Goal: Task Accomplishment & Management: Use online tool/utility

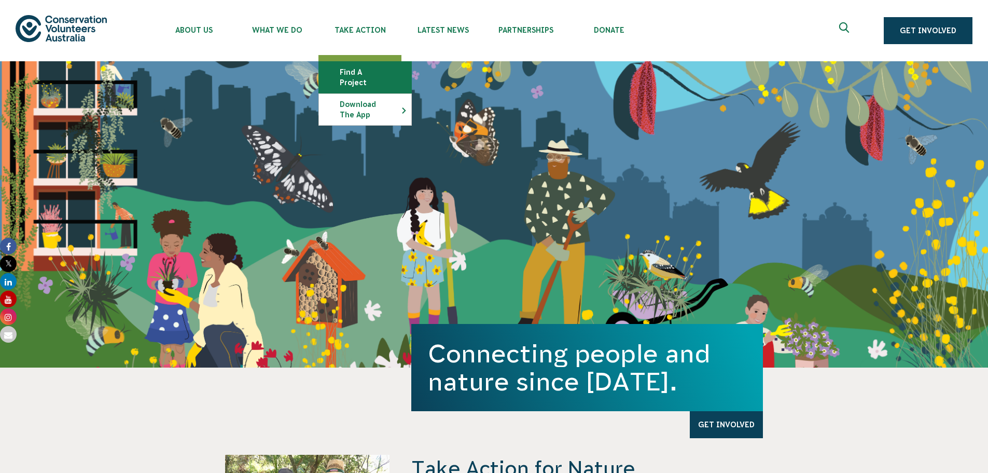
click at [363, 80] on link "Find a project" at bounding box center [365, 77] width 92 height 31
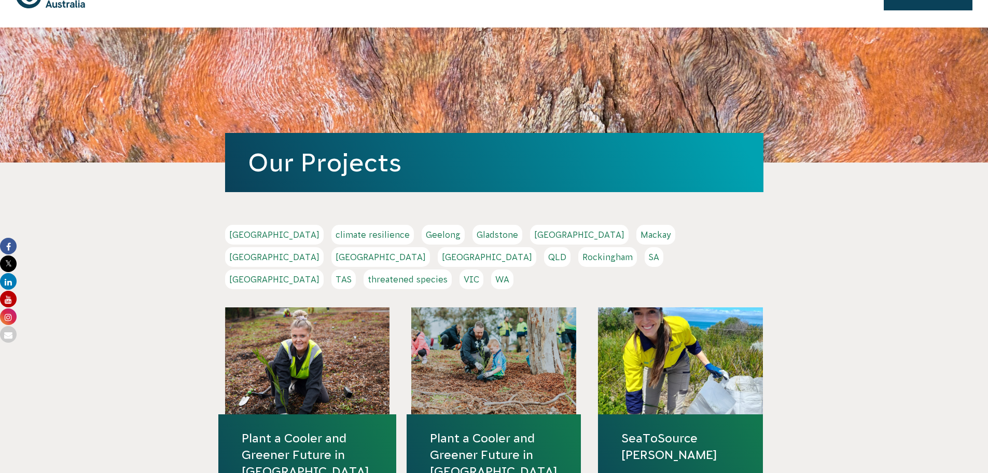
scroll to position [52, 0]
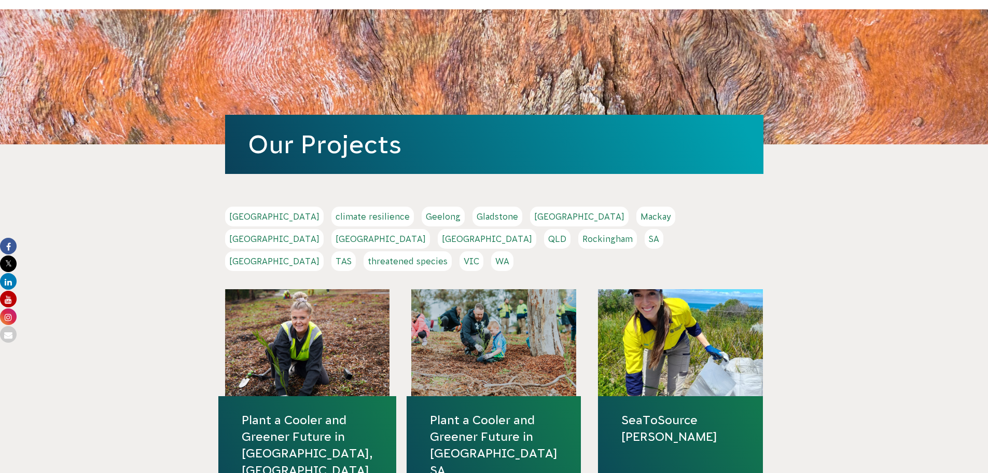
click at [645, 242] on link "SA" at bounding box center [654, 239] width 19 height 20
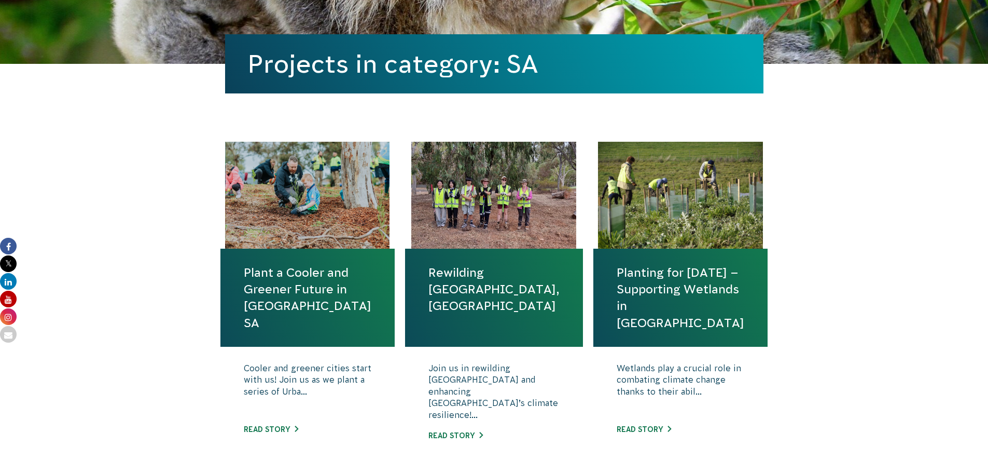
scroll to position [363, 0]
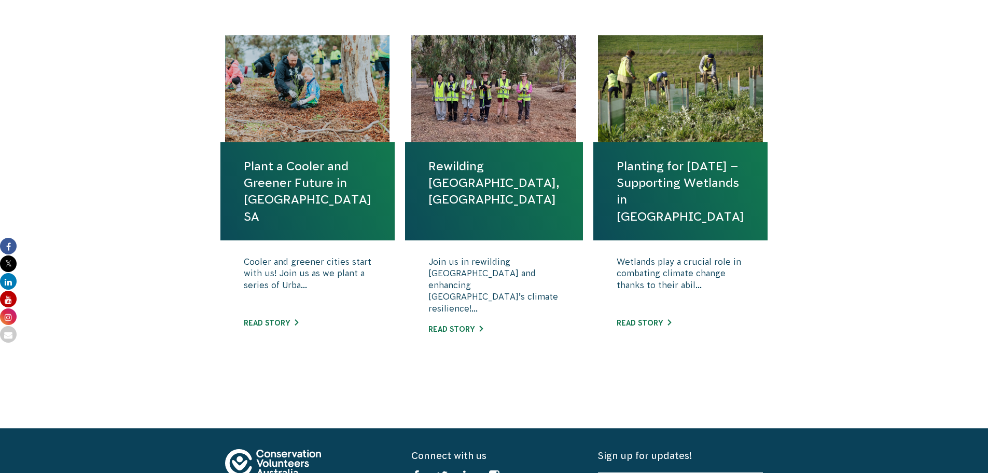
click at [466, 174] on link "Rewilding [GEOGRAPHIC_DATA], [GEOGRAPHIC_DATA]" at bounding box center [493, 183] width 131 height 50
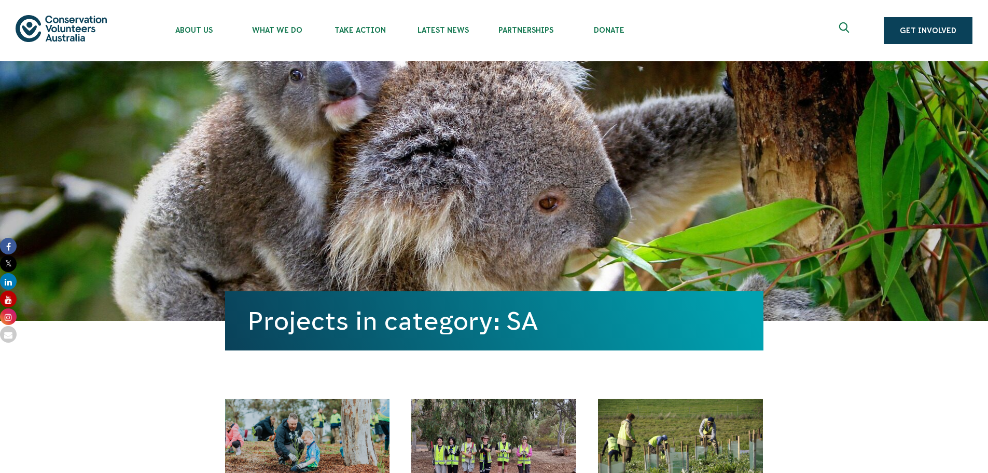
scroll to position [363, 0]
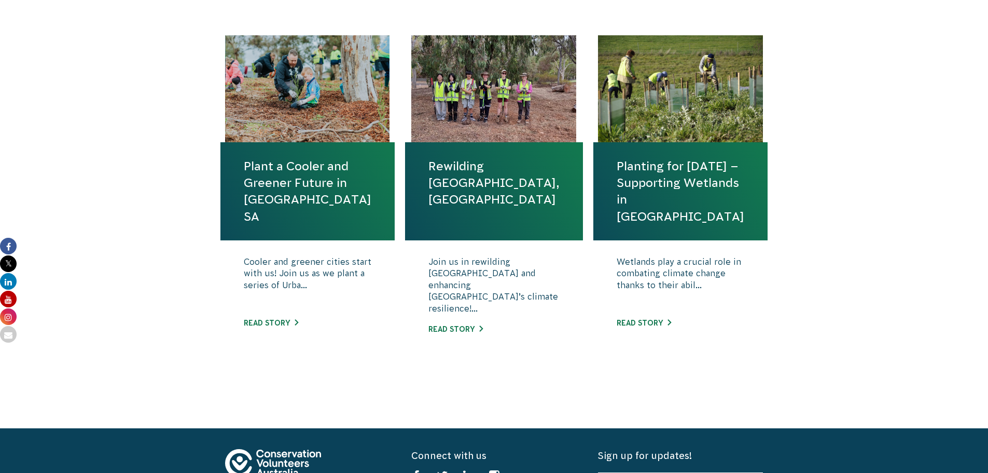
click at [296, 197] on link "Plant a Cooler and Greener Future in [GEOGRAPHIC_DATA] SA" at bounding box center [308, 191] width 128 height 67
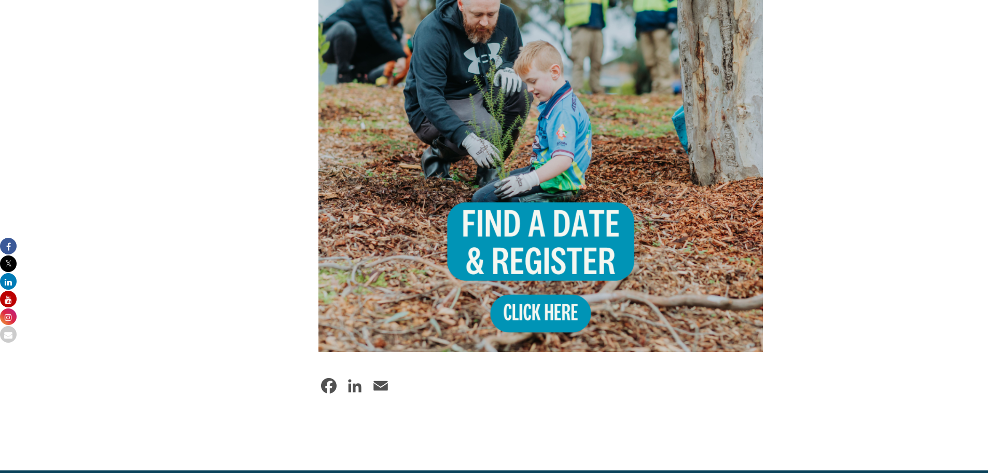
scroll to position [1089, 0]
